Goal: Task Accomplishment & Management: Use online tool/utility

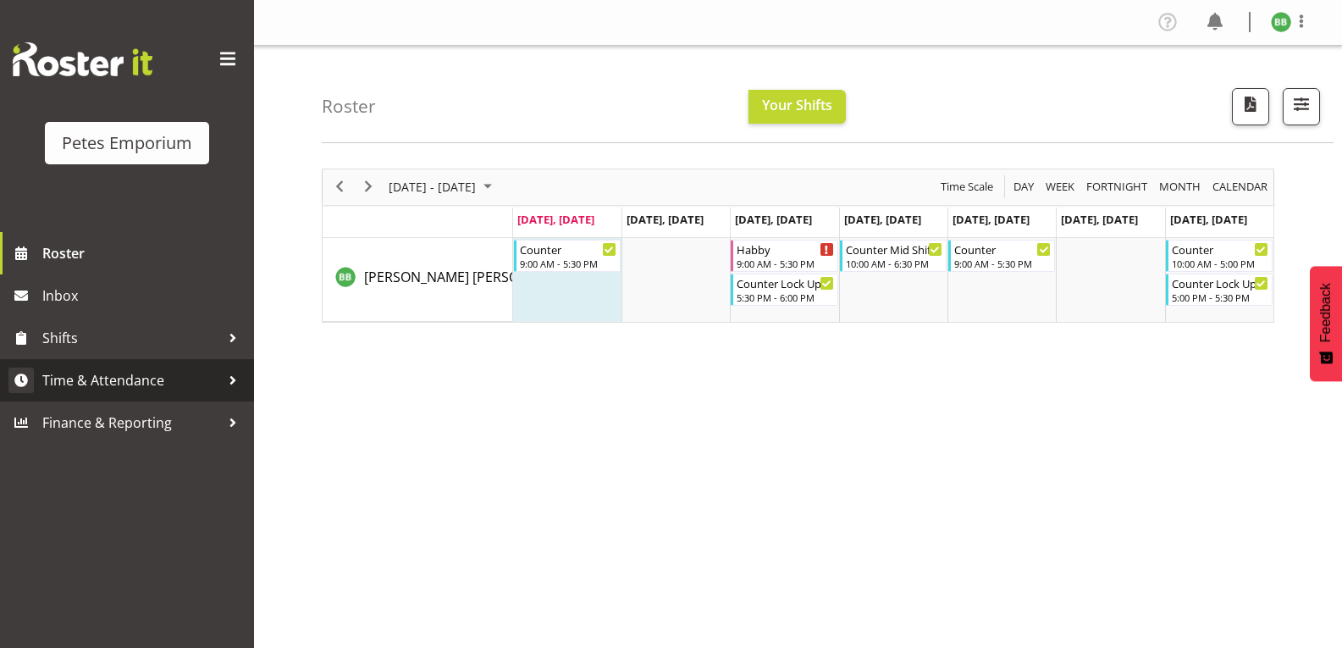
click at [174, 381] on span "Time & Attendance" at bounding box center [131, 379] width 178 height 25
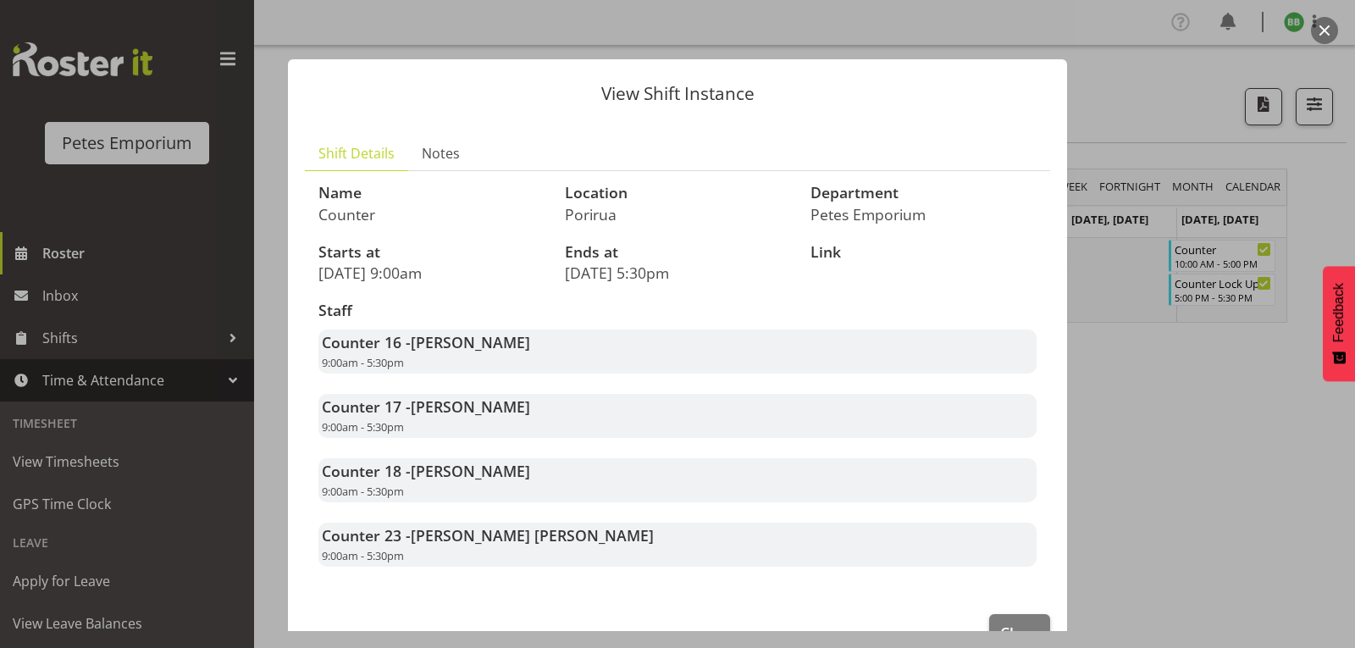
click at [1195, 406] on div at bounding box center [677, 324] width 1355 height 648
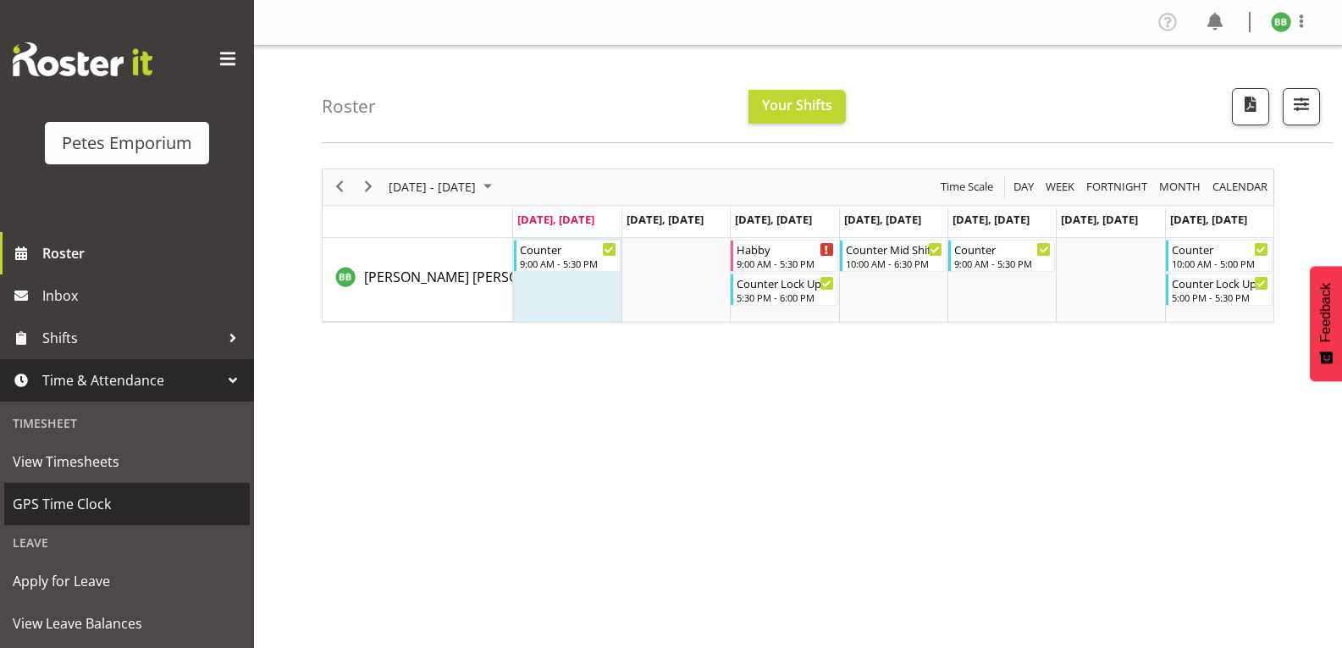
click at [129, 502] on span "GPS Time Clock" at bounding box center [127, 503] width 229 height 25
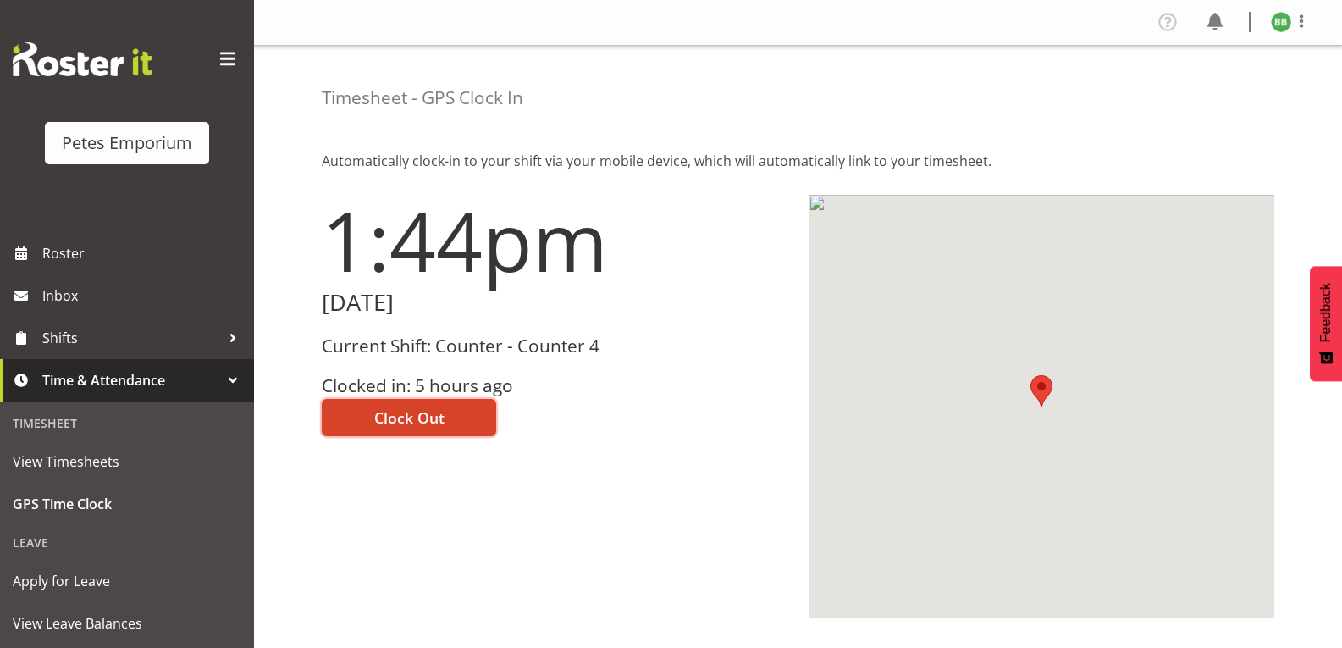
click at [416, 423] on span "Clock Out" at bounding box center [409, 417] width 70 height 22
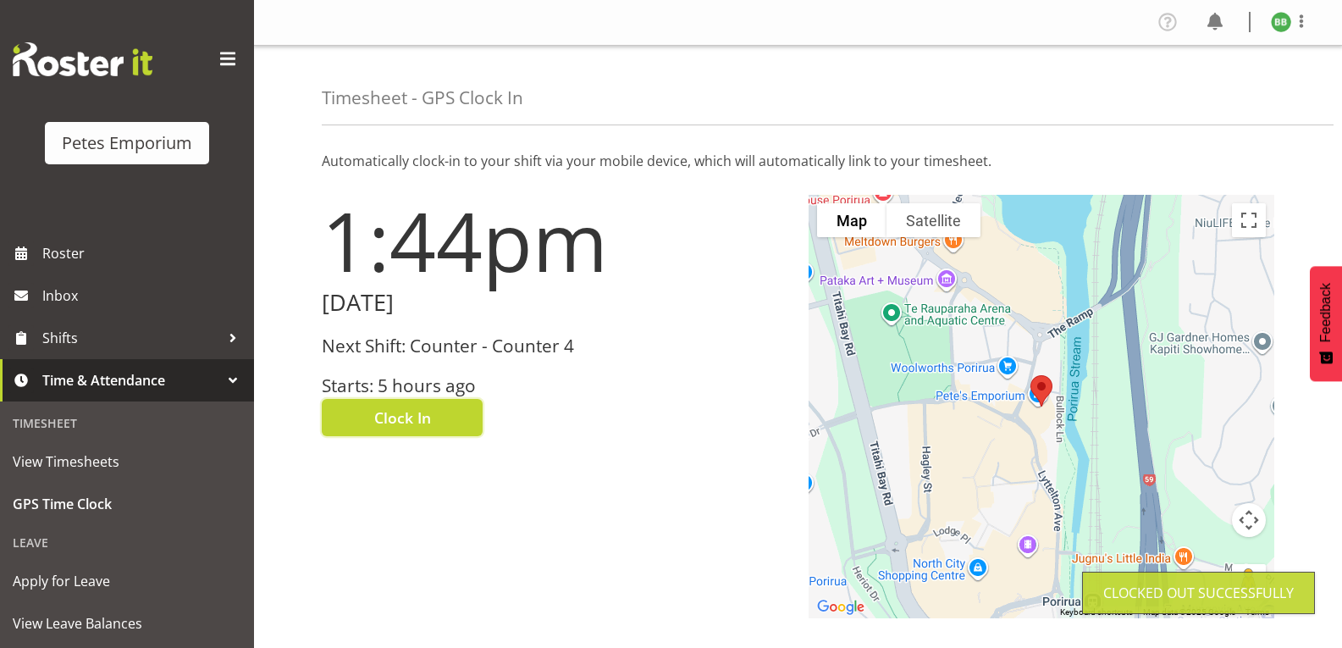
click at [1288, 24] on img at bounding box center [1281, 22] width 20 height 20
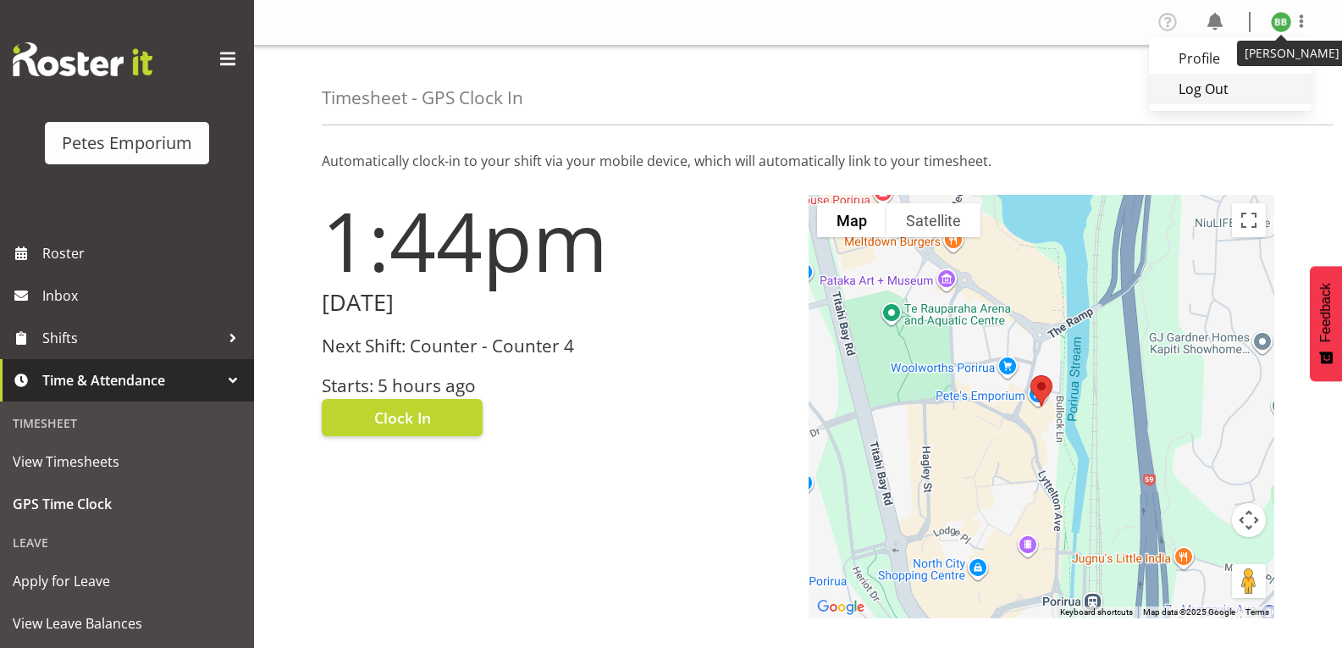
click at [1216, 96] on link "Log Out" at bounding box center [1230, 89] width 163 height 30
